Goal: Find specific page/section: Find specific page/section

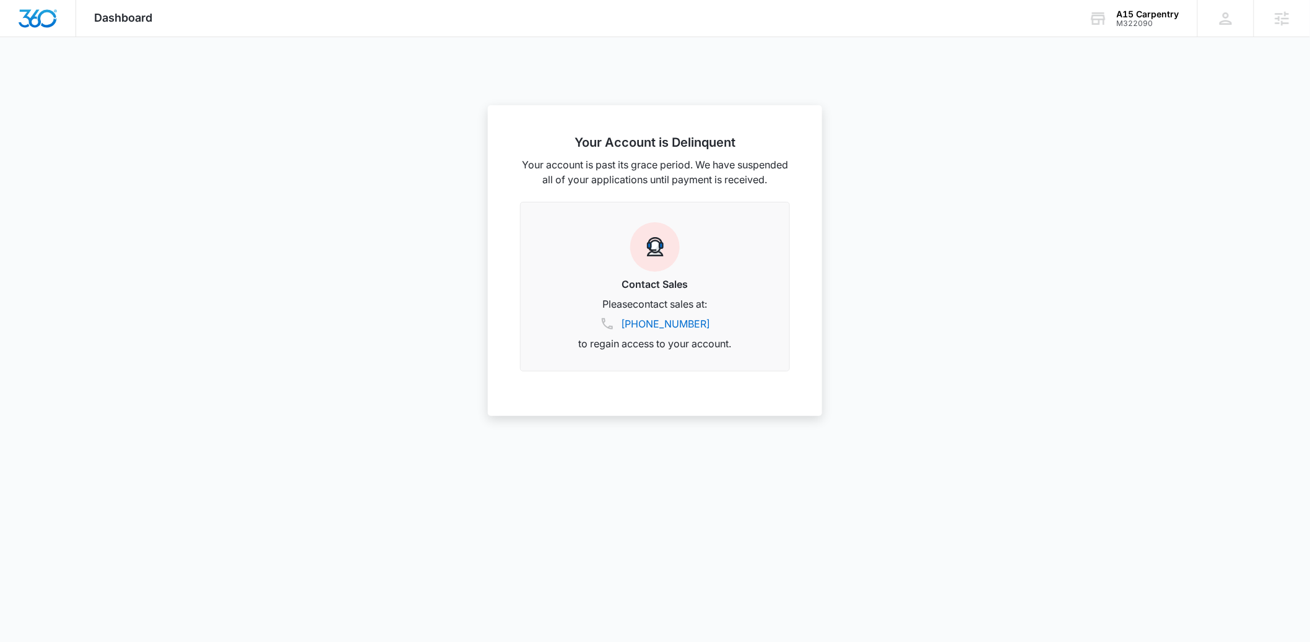
click at [385, 136] on div at bounding box center [655, 321] width 1310 height 642
drag, startPoint x: 280, startPoint y: 462, endPoint x: 266, endPoint y: 449, distance: 18.8
click at [280, 462] on div at bounding box center [655, 321] width 1310 height 642
click at [1112, 20] on div "A15 Carpentry M322090 Your Accounts View All" at bounding box center [1134, 18] width 127 height 37
type input "beaver heating"
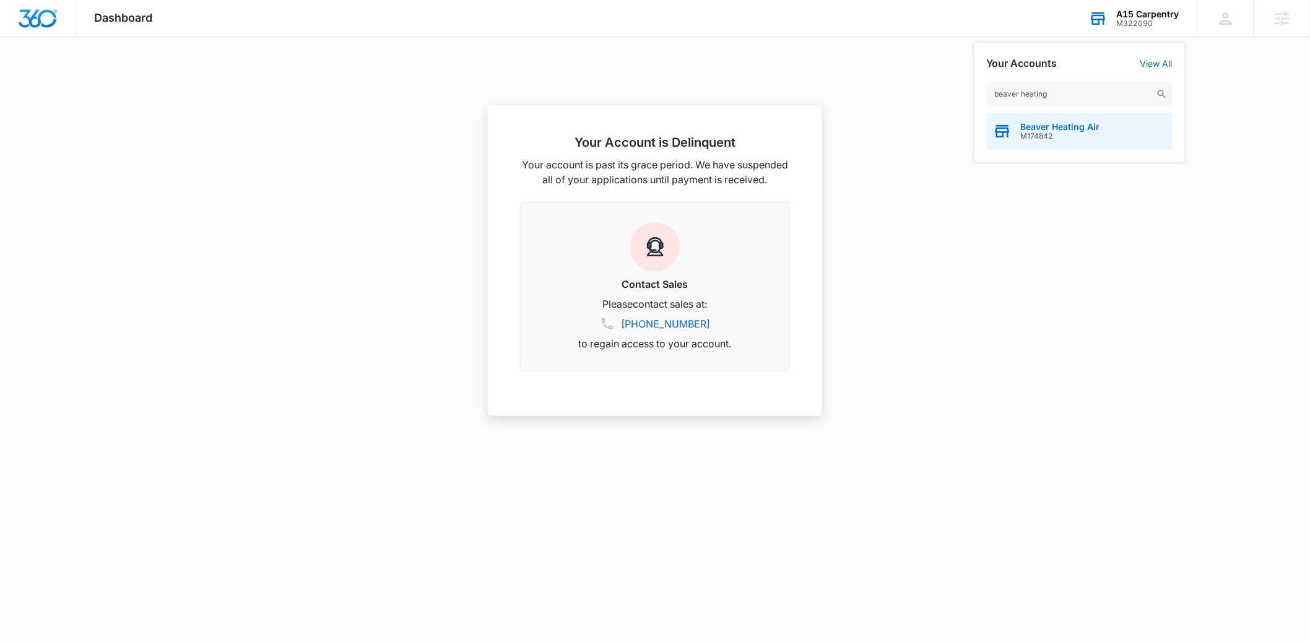
click at [1054, 131] on span "Beaver Heating Air" at bounding box center [1060, 127] width 79 height 10
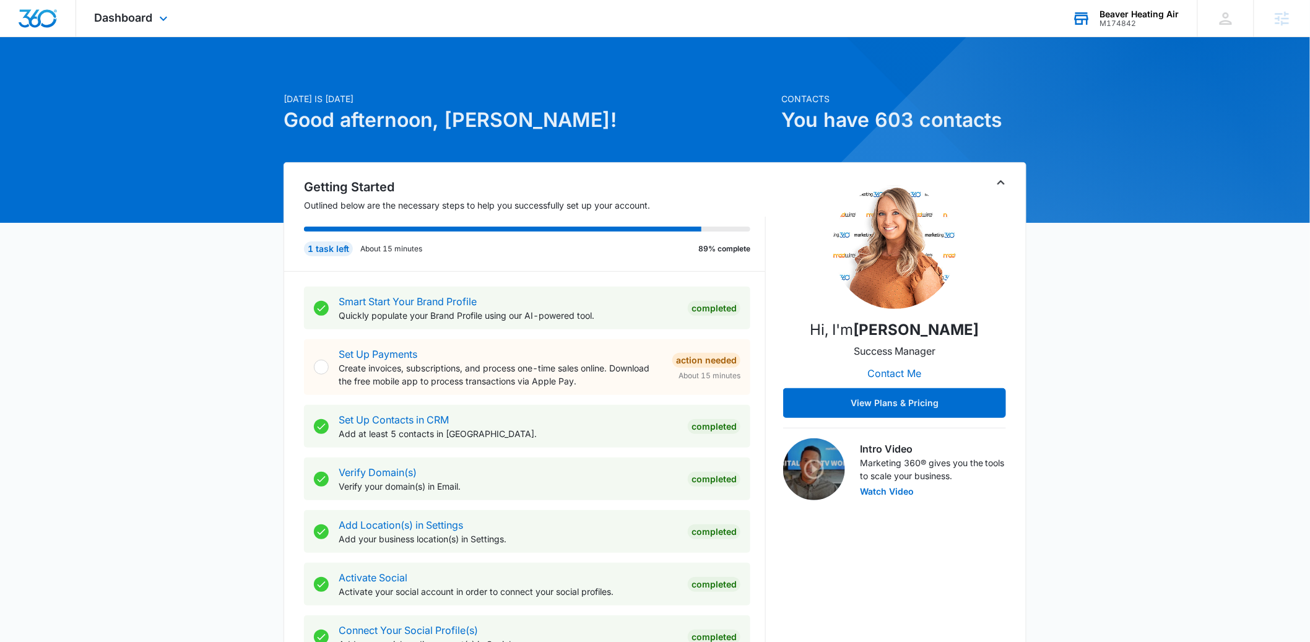
click at [1143, 25] on div "M174842" at bounding box center [1139, 23] width 79 height 9
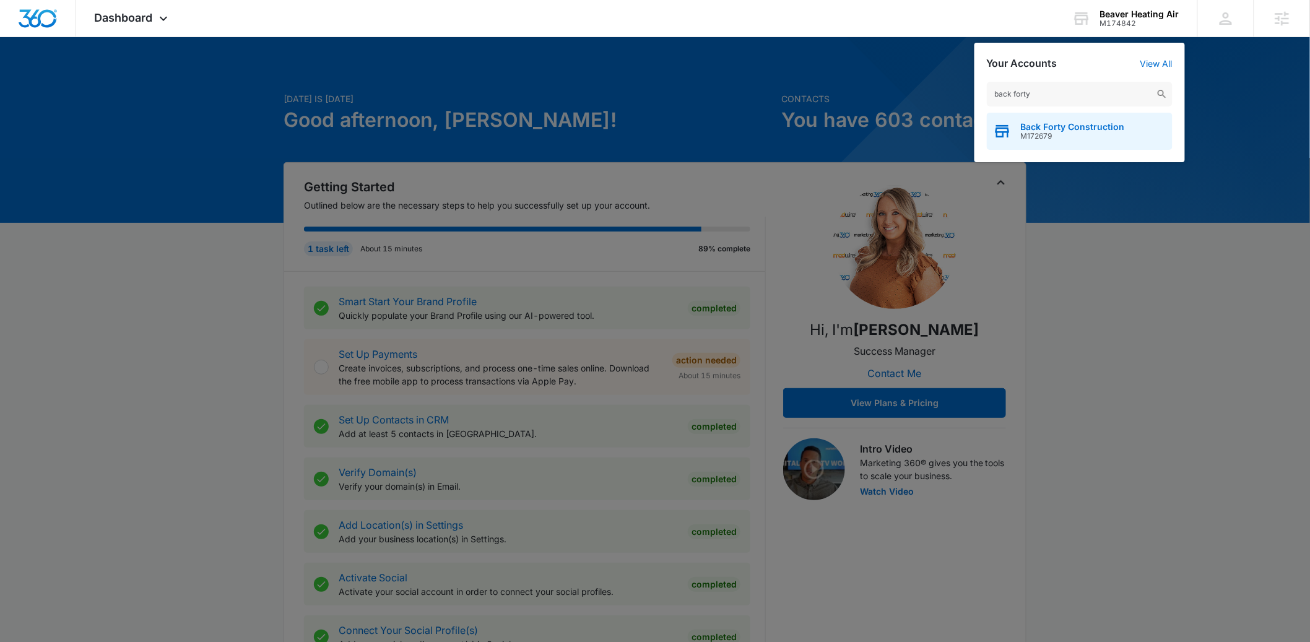
type input "back forty"
click at [1053, 126] on span "Back Forty Construction" at bounding box center [1073, 127] width 104 height 10
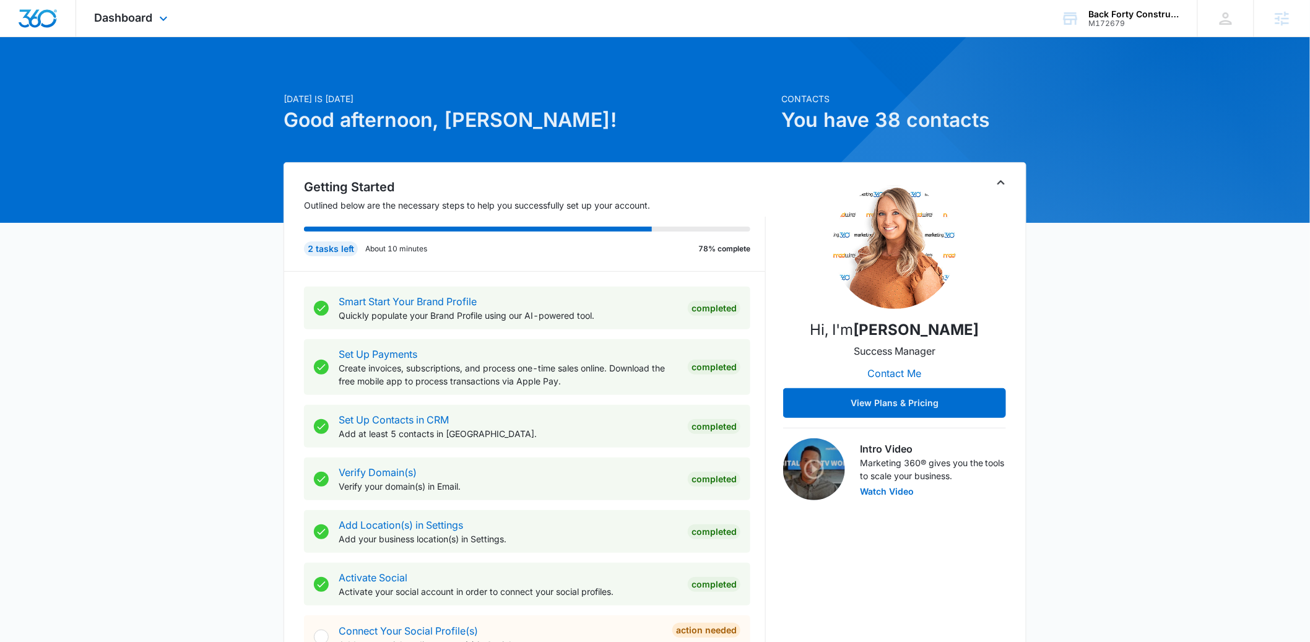
click at [156, 29] on div "Dashboard Apps Reputation Websites Forms CRM Email Social Payments POS Content …" at bounding box center [132, 18] width 113 height 37
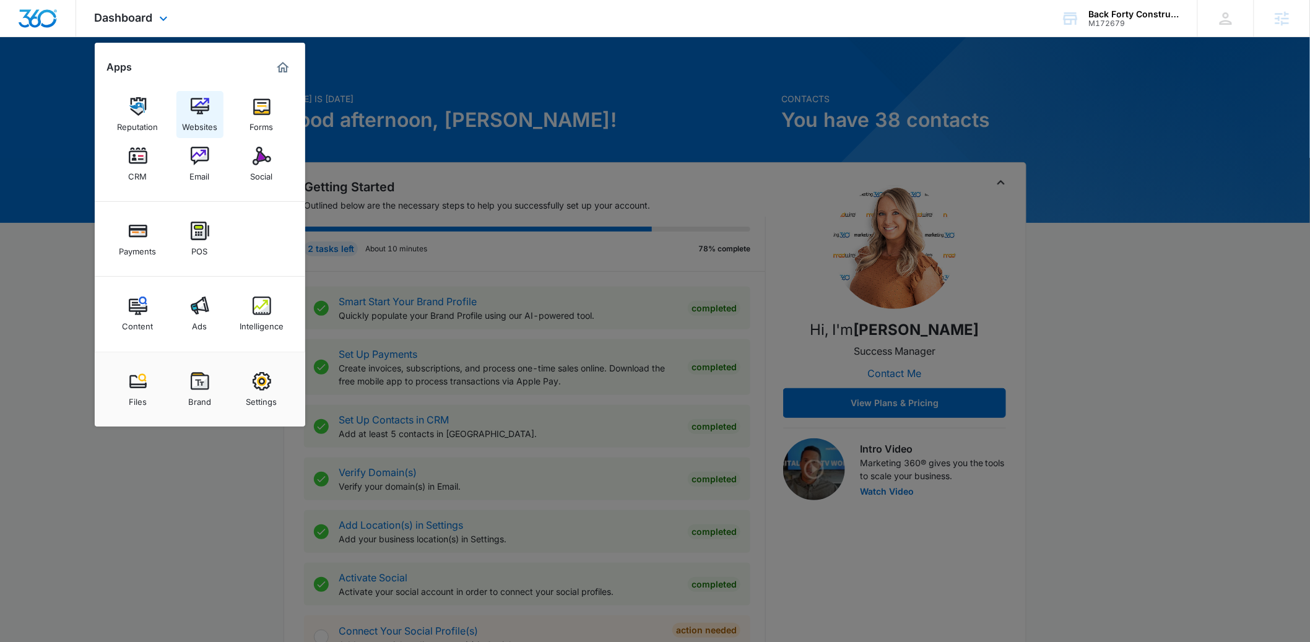
click at [201, 131] on div "Websites" at bounding box center [199, 124] width 35 height 16
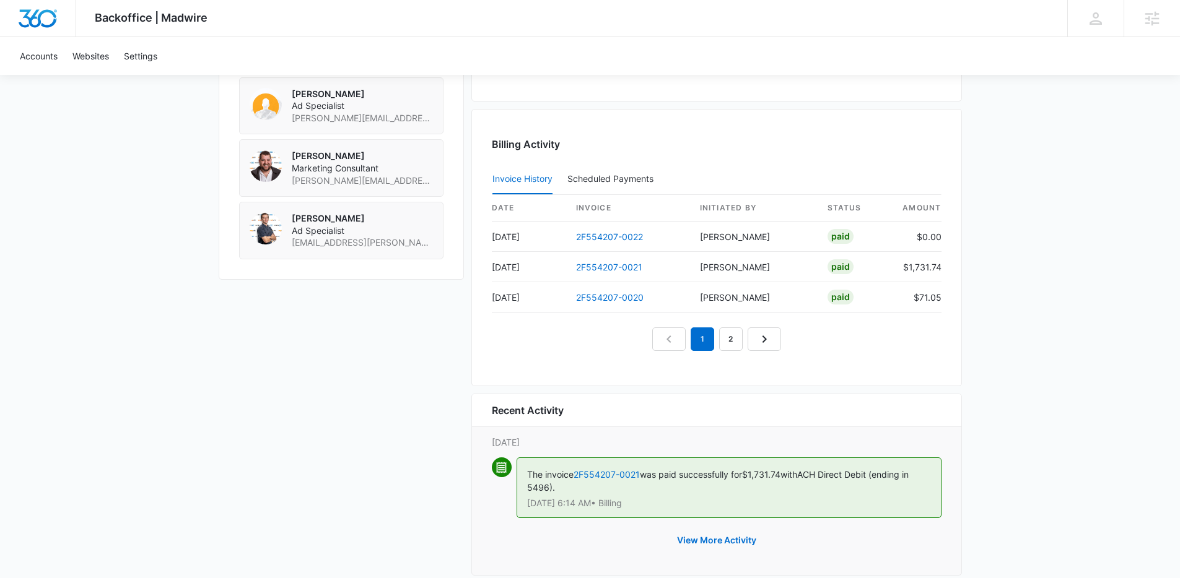
scroll to position [1146, 0]
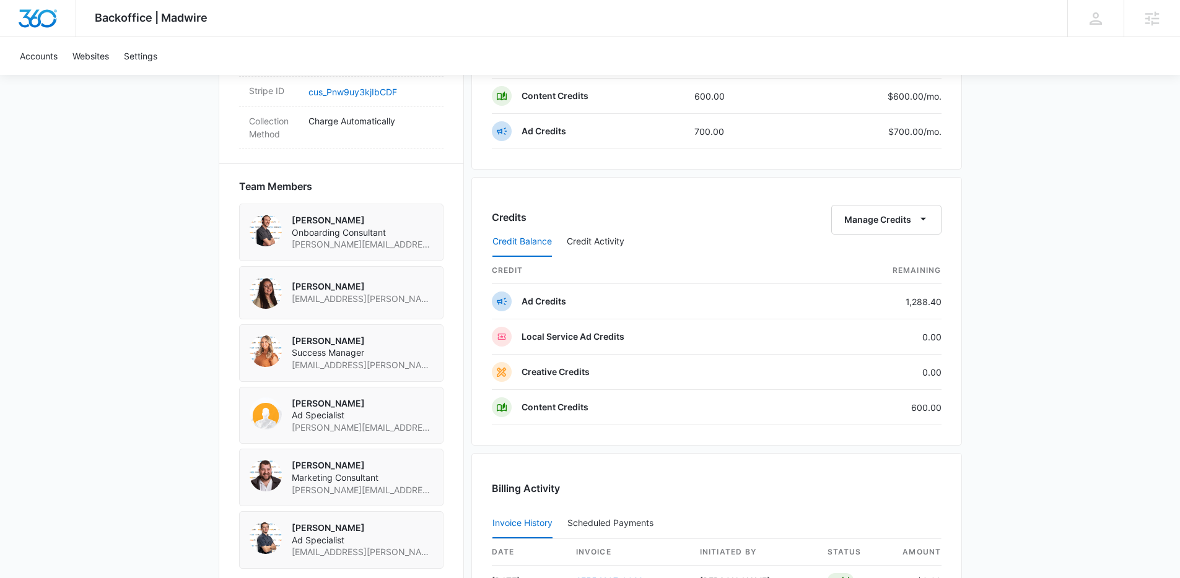
scroll to position [852, 0]
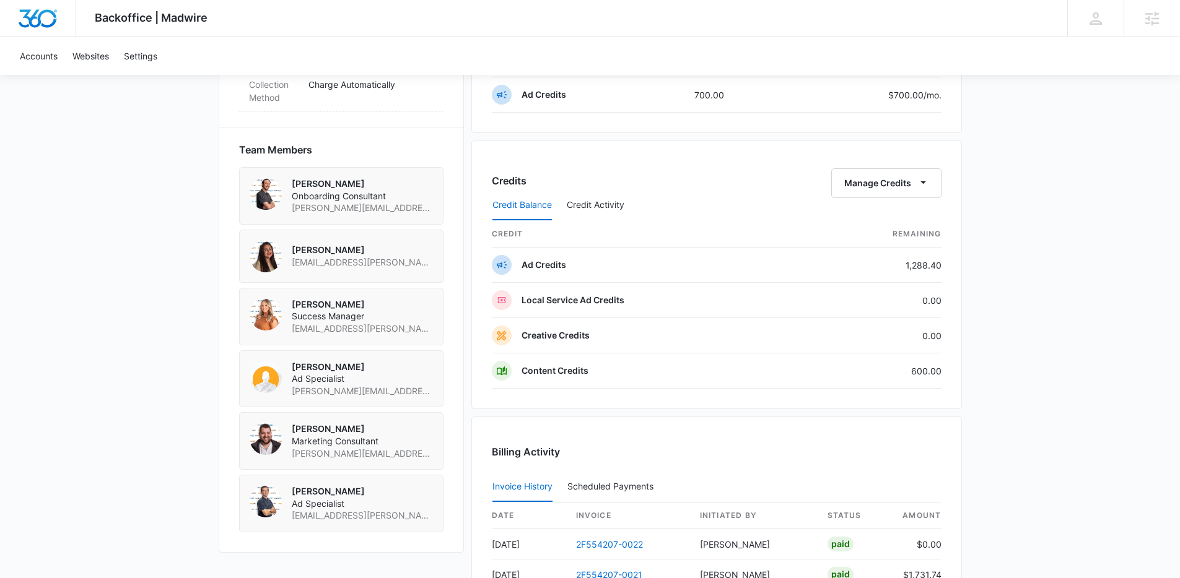
click at [1092, 394] on div "Backoffice | Madwire Apps Settings Kenzie Ryan kenzie.ryan@madwire.com My Profi…" at bounding box center [590, 27] width 1180 height 1759
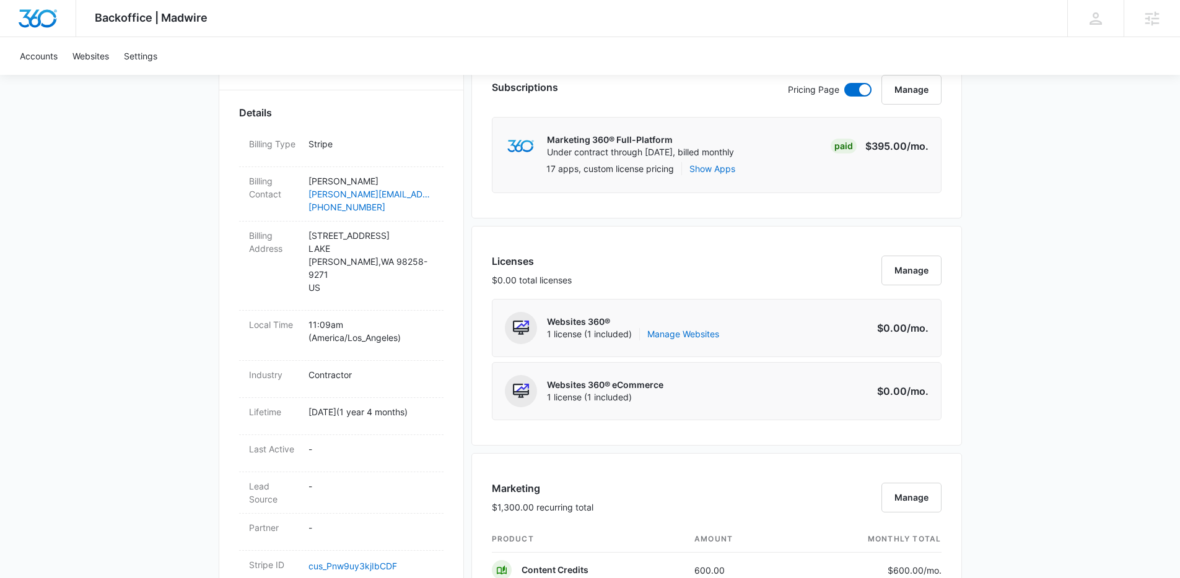
scroll to position [88, 0]
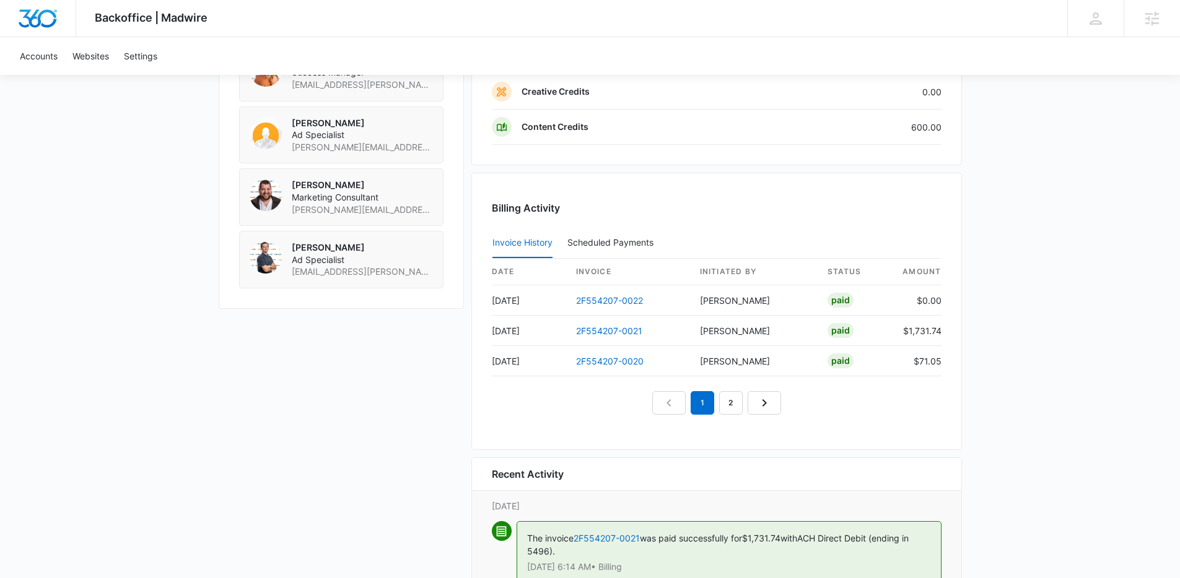
scroll to position [1181, 0]
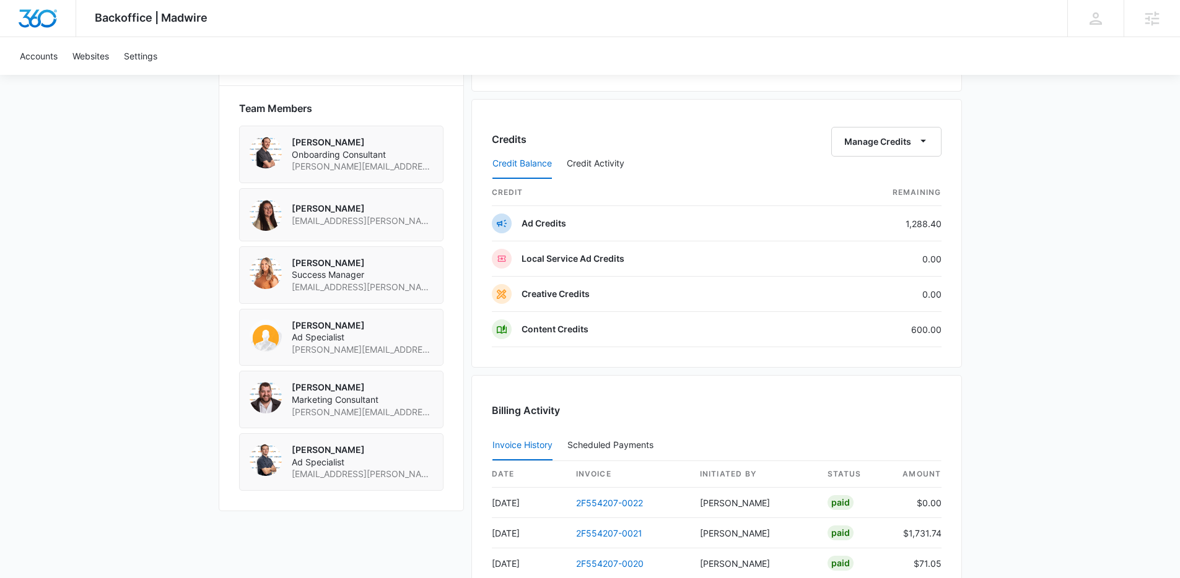
scroll to position [781, 0]
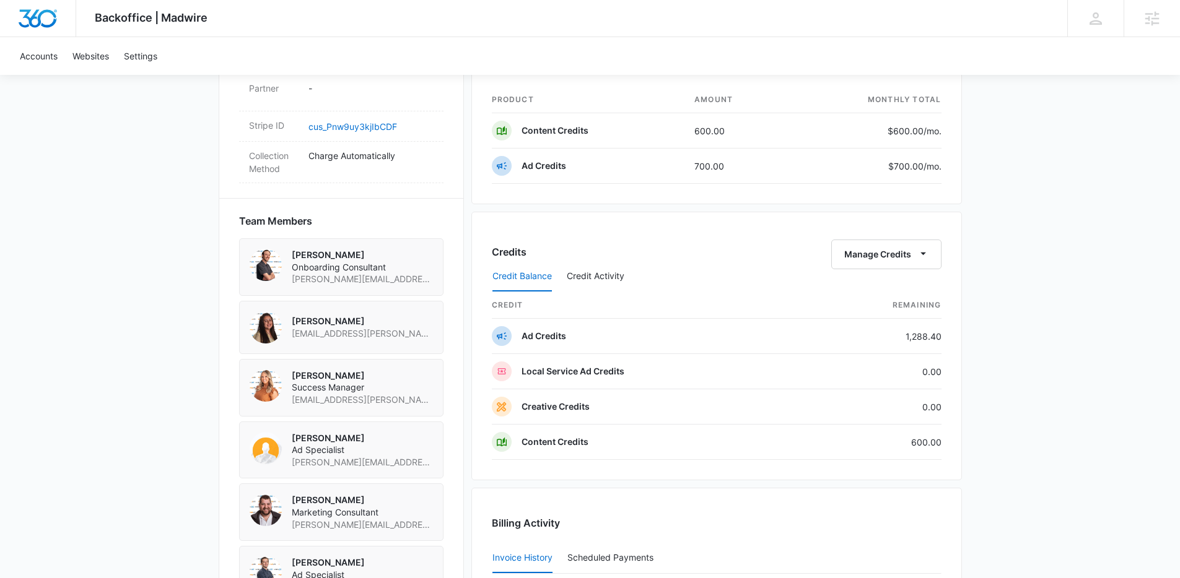
click at [1090, 375] on div "Backoffice | Madwire Apps Settings Kenzie Ryan kenzie.ryan@madwire.com My Profi…" at bounding box center [590, 98] width 1180 height 1759
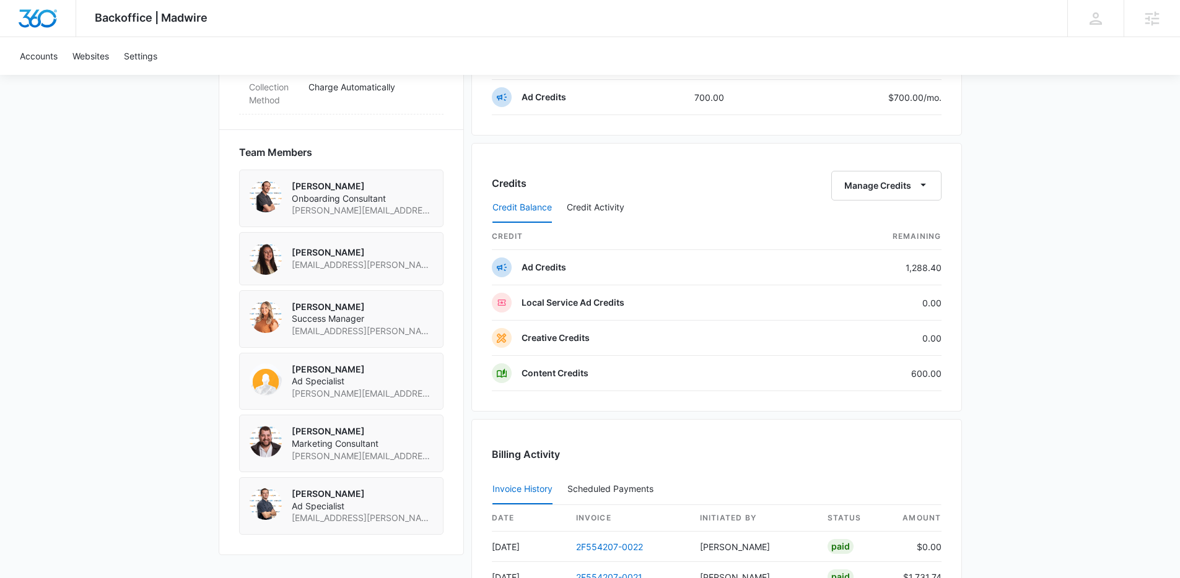
scroll to position [848, 0]
click at [1104, 343] on div "Backoffice | Madwire Apps Settings Kenzie Ryan kenzie.ryan@madwire.com My Profi…" at bounding box center [590, 31] width 1180 height 1759
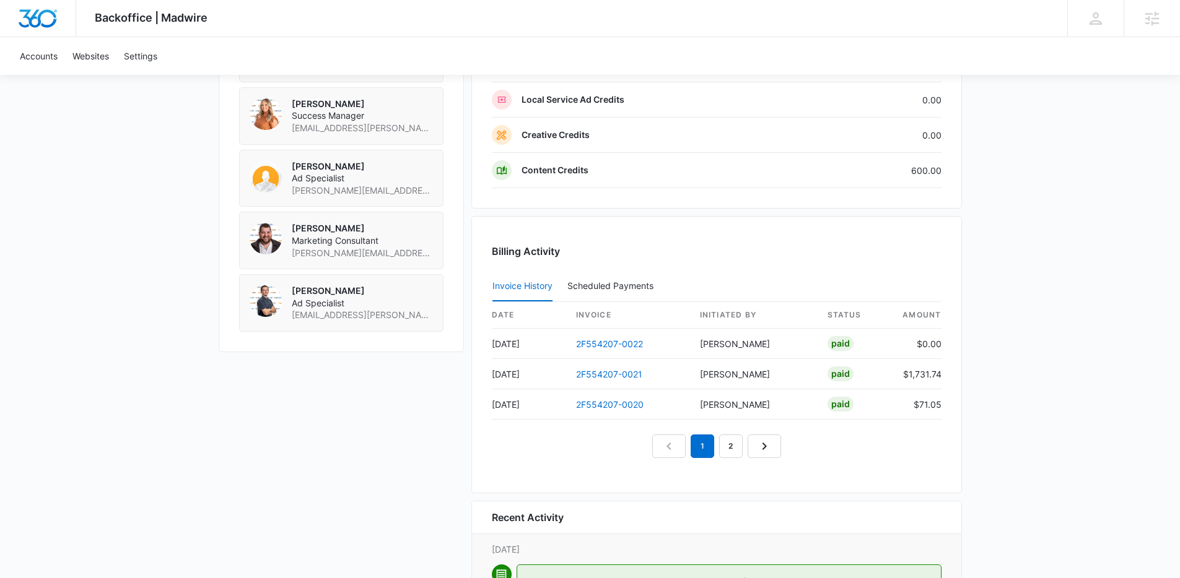
scroll to position [1181, 0]
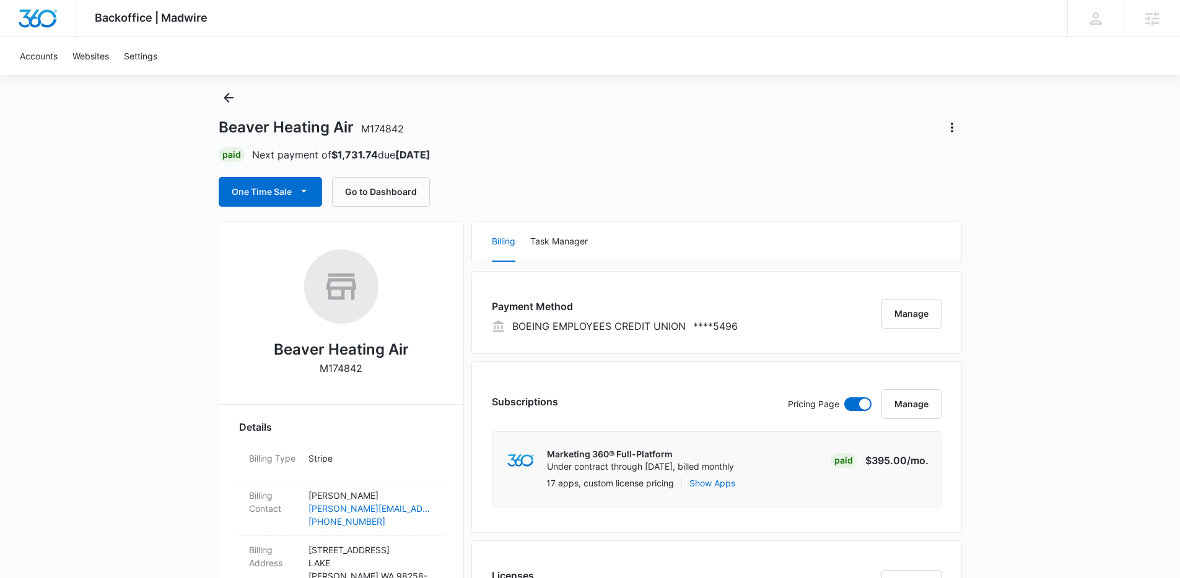
scroll to position [0, 0]
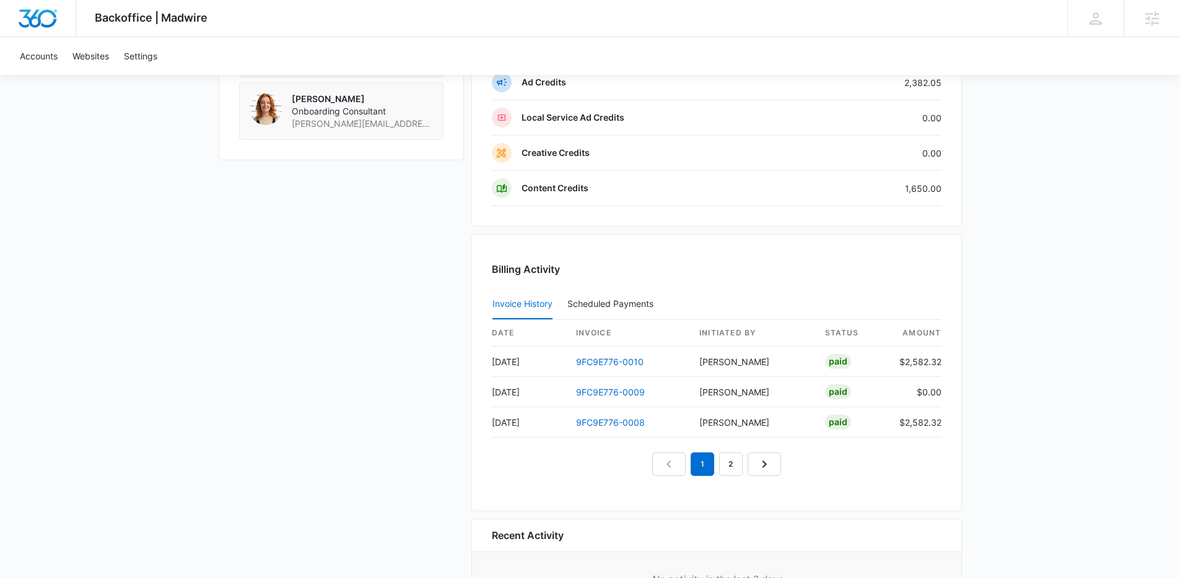
scroll to position [983, 0]
